Goal: Information Seeking & Learning: Learn about a topic

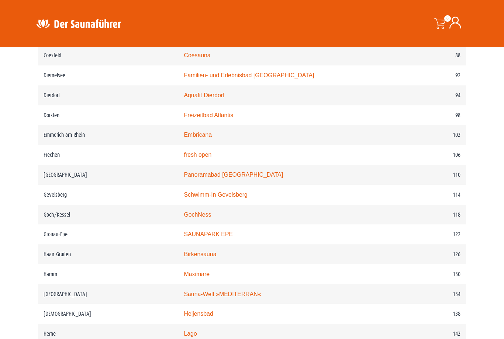
scroll to position [708, 0]
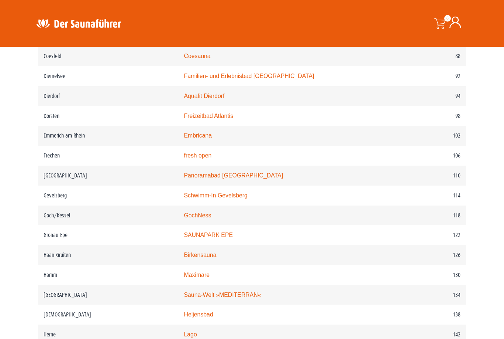
click at [210, 238] on link "SAUNAPARK EPE" at bounding box center [208, 235] width 49 height 6
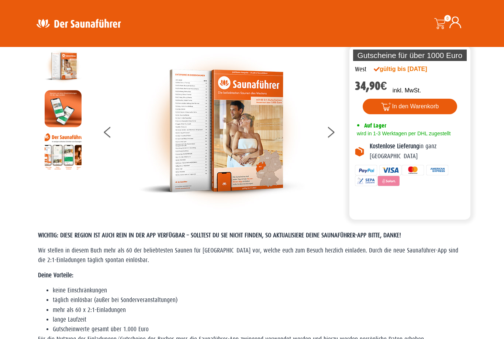
scroll to position [0, 0]
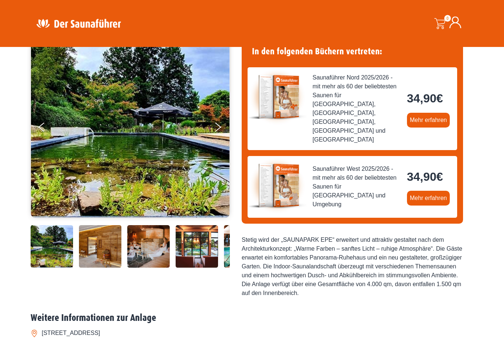
scroll to position [68, 0]
click at [103, 267] on img at bounding box center [100, 246] width 42 height 42
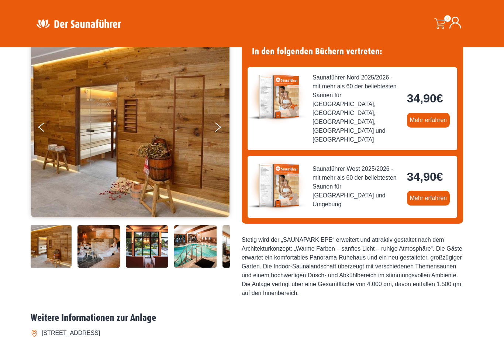
click at [50, 267] on img at bounding box center [50, 246] width 42 height 42
click at [43, 127] on button "Previous" at bounding box center [47, 128] width 18 height 18
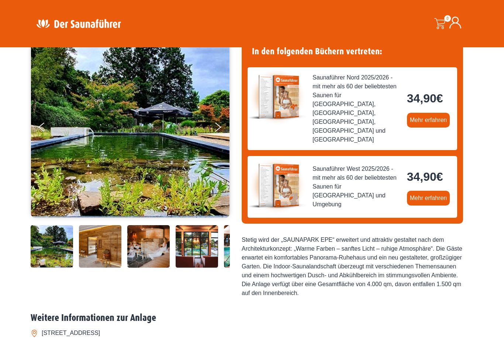
click at [218, 125] on icon "Next" at bounding box center [218, 124] width 6 height 5
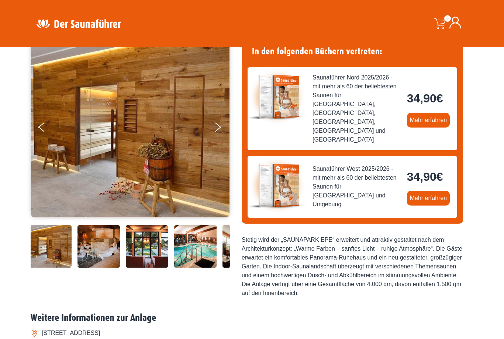
click at [216, 128] on button "Next" at bounding box center [223, 128] width 18 height 18
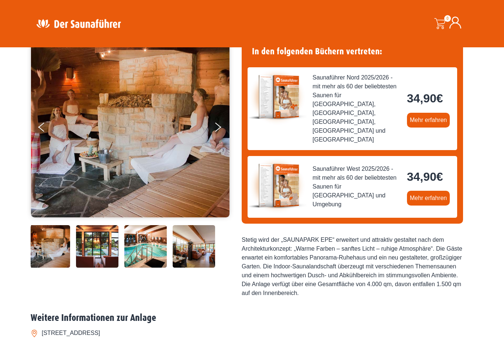
click at [218, 126] on icon "Next" at bounding box center [218, 124] width 6 height 5
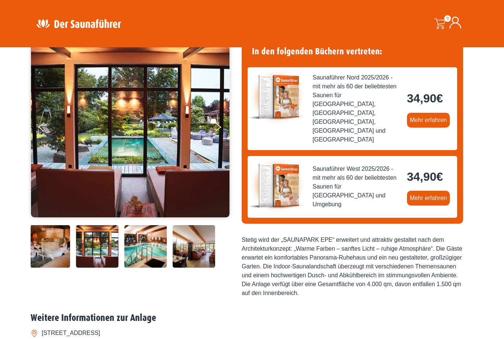
click at [218, 125] on icon "Next" at bounding box center [218, 124] width 6 height 5
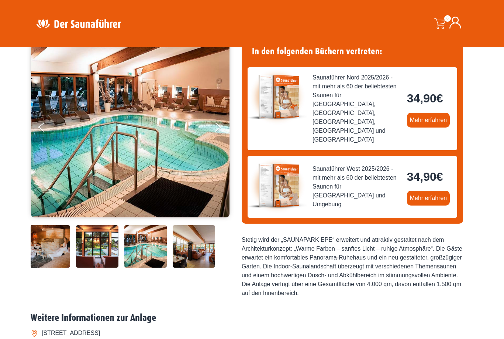
click at [220, 126] on button "Next" at bounding box center [223, 128] width 18 height 18
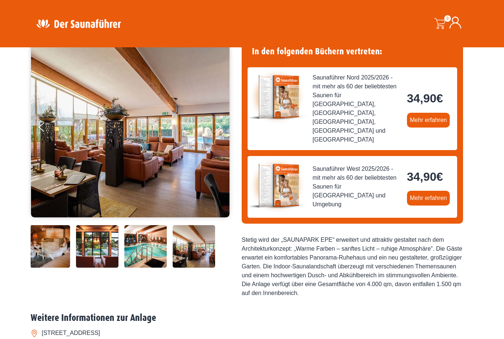
click at [35, 126] on img at bounding box center [130, 126] width 199 height 181
click at [46, 129] on button "Previous" at bounding box center [47, 128] width 18 height 18
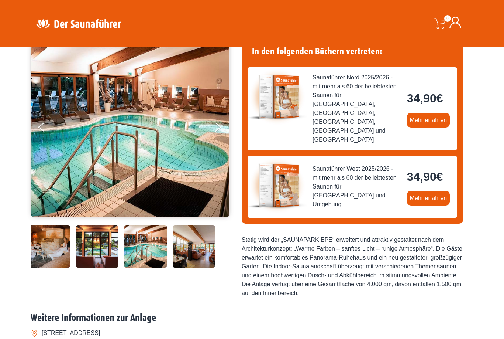
click at [221, 125] on button "Next" at bounding box center [223, 128] width 18 height 18
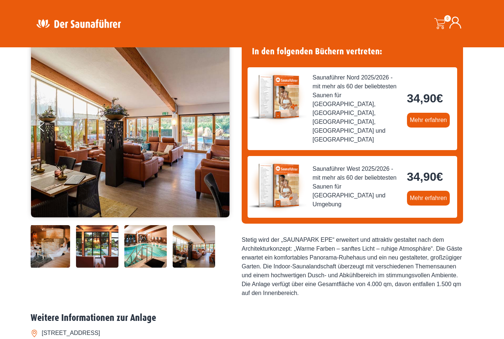
click at [219, 126] on icon "Next" at bounding box center [218, 124] width 6 height 5
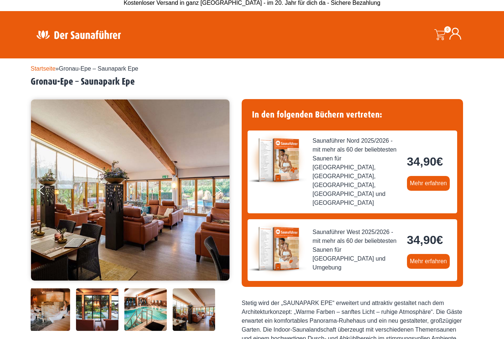
scroll to position [0, 0]
